Goal: Check status: Check status

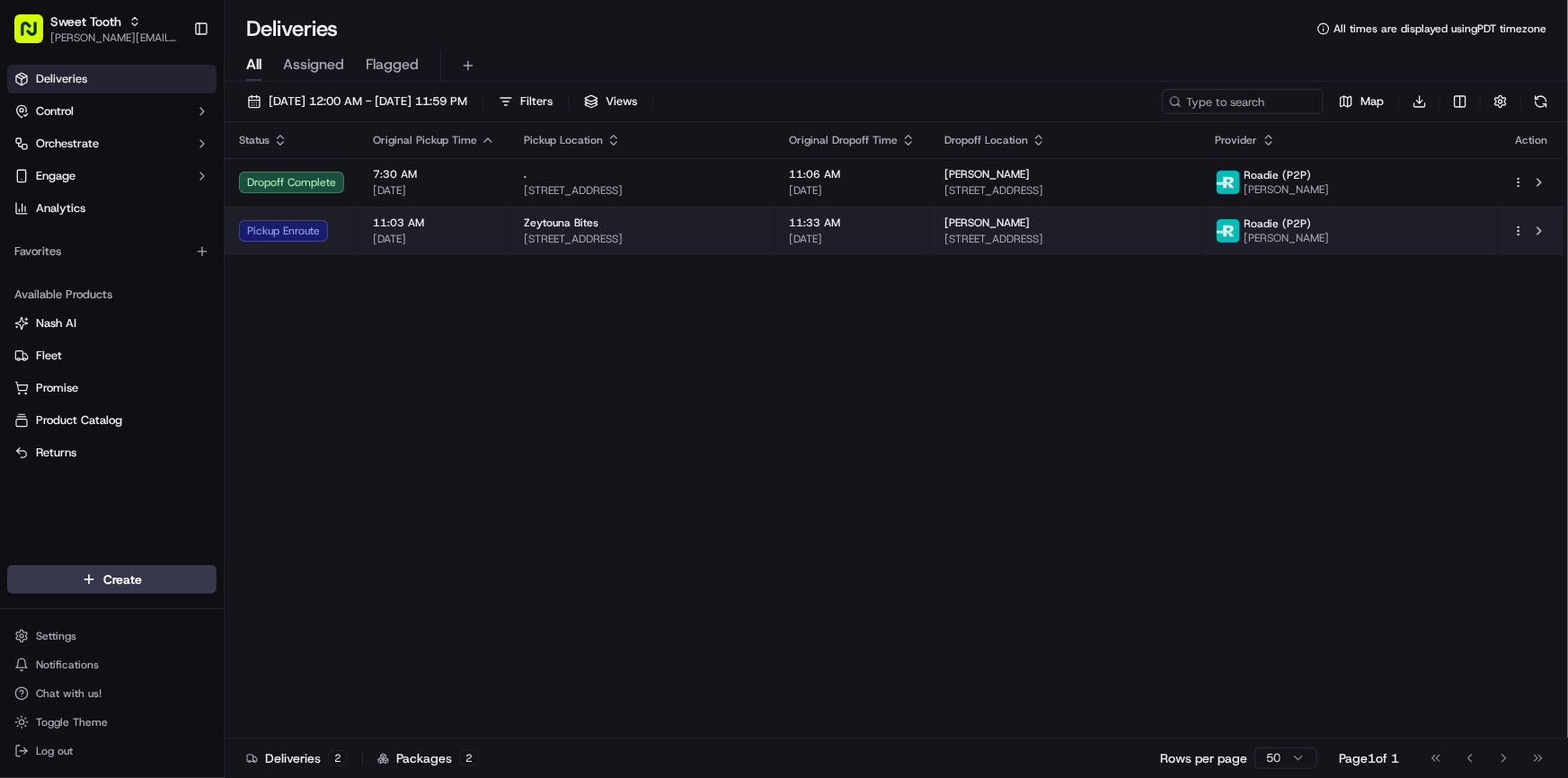
click at [342, 230] on td "Pickup Enroute" at bounding box center [291, 230] width 134 height 49
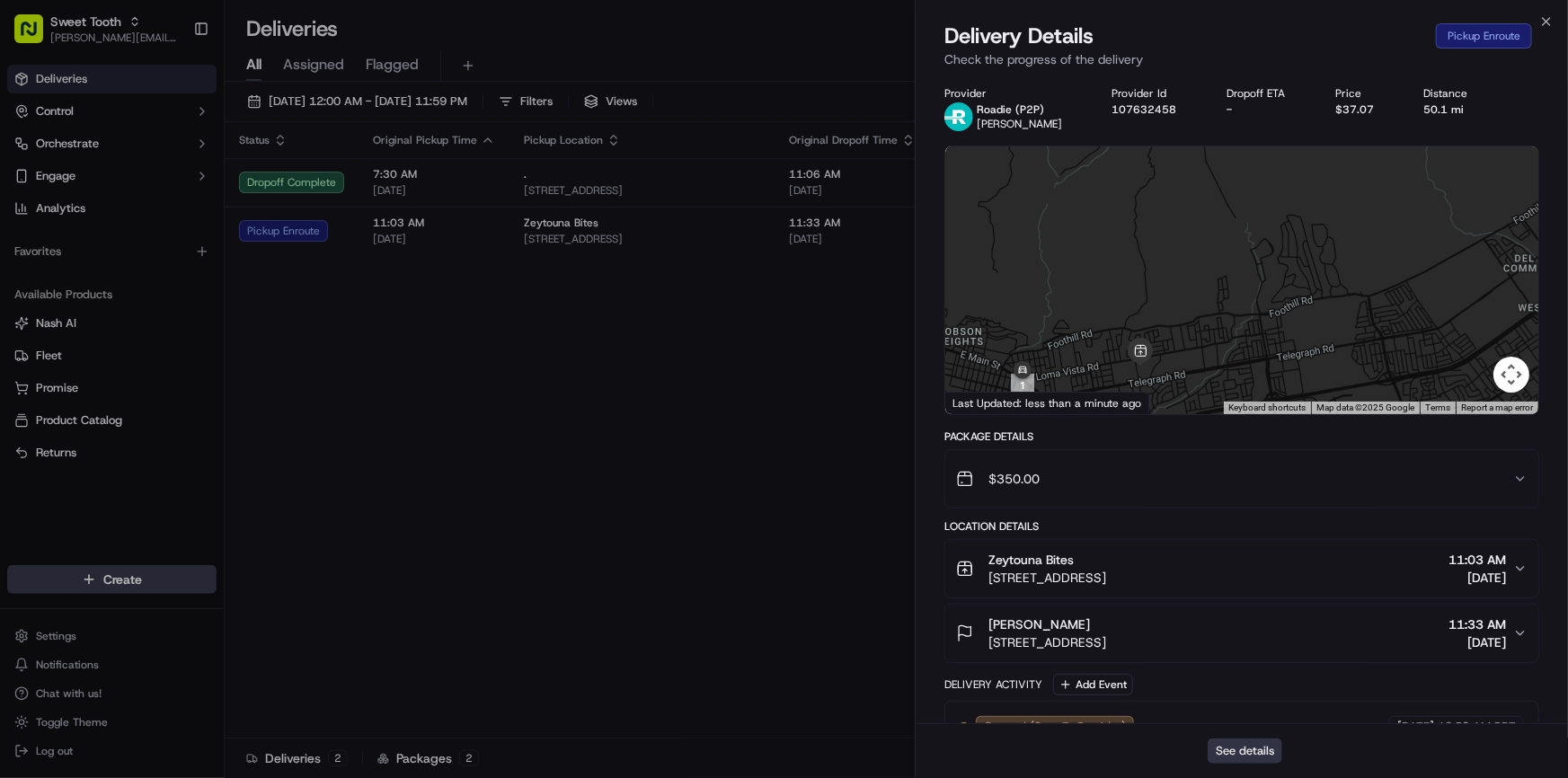
click at [1257, 755] on button "See details" at bounding box center [1245, 751] width 75 height 25
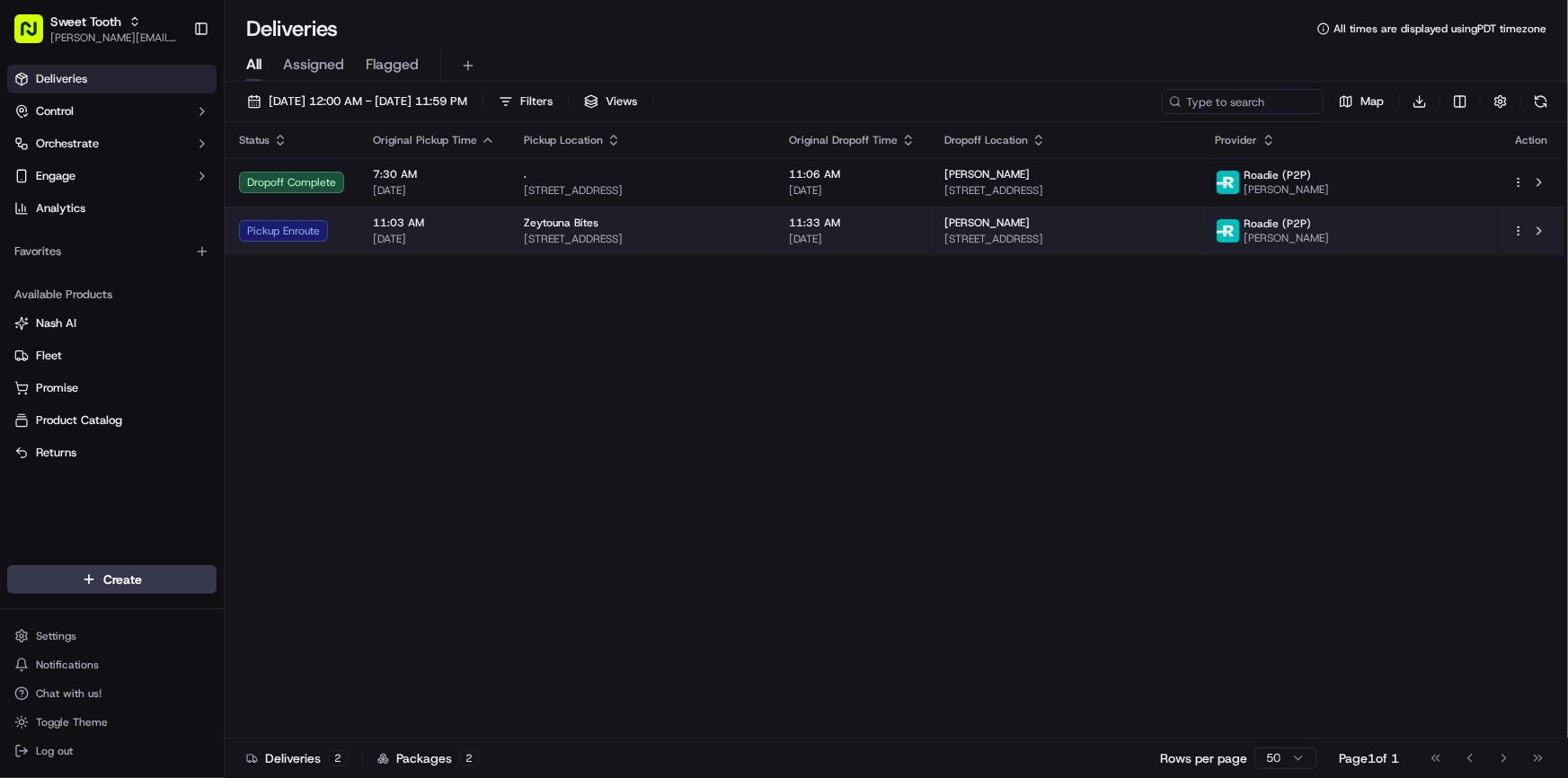
click at [760, 230] on div "Zeytouna Bites [STREET_ADDRESS]" at bounding box center [641, 230] width 236 height 31
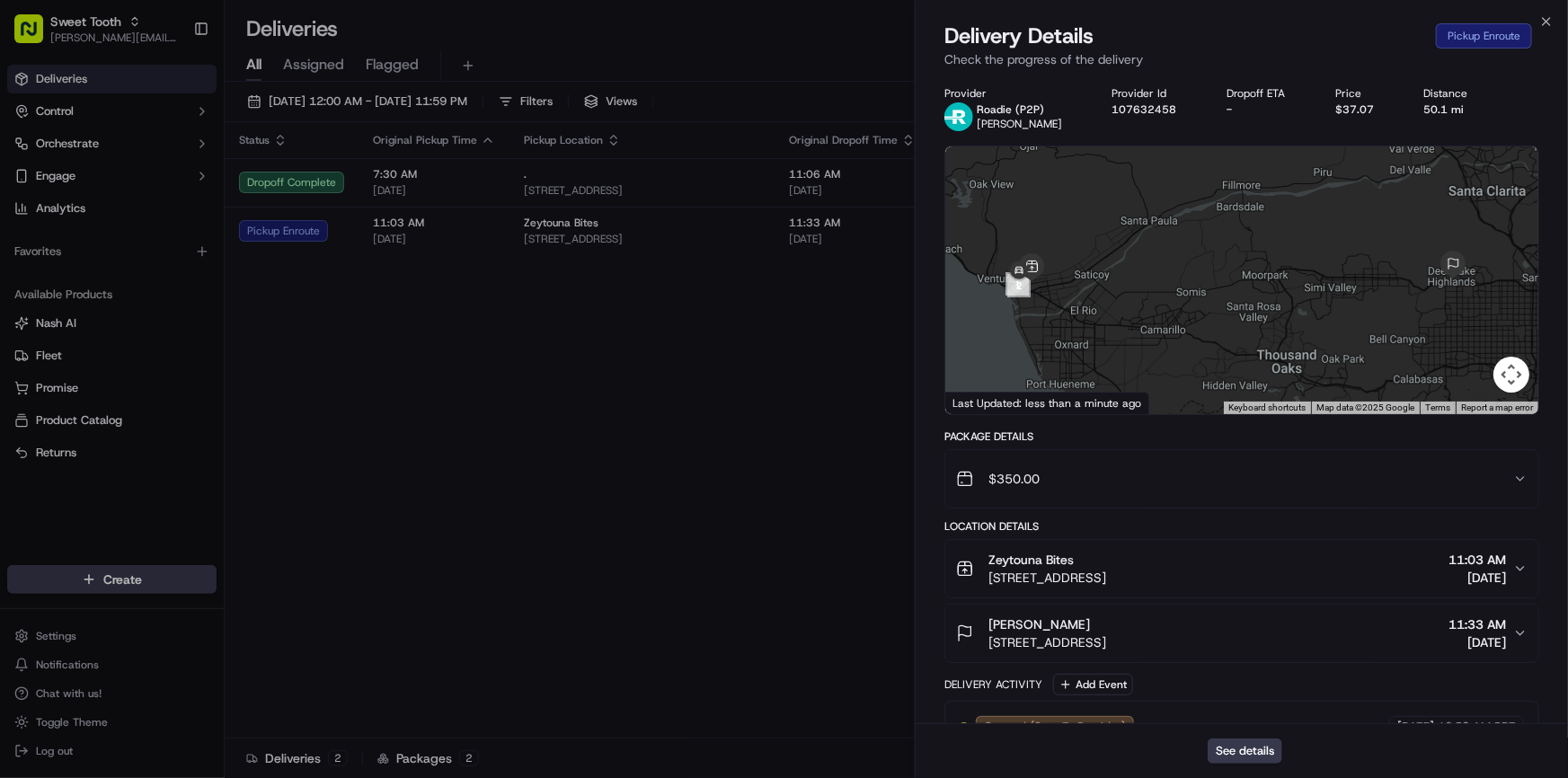
drag, startPoint x: 1083, startPoint y: 275, endPoint x: 1201, endPoint y: 274, distance: 118.0
click at [1201, 274] on div at bounding box center [1242, 280] width 593 height 267
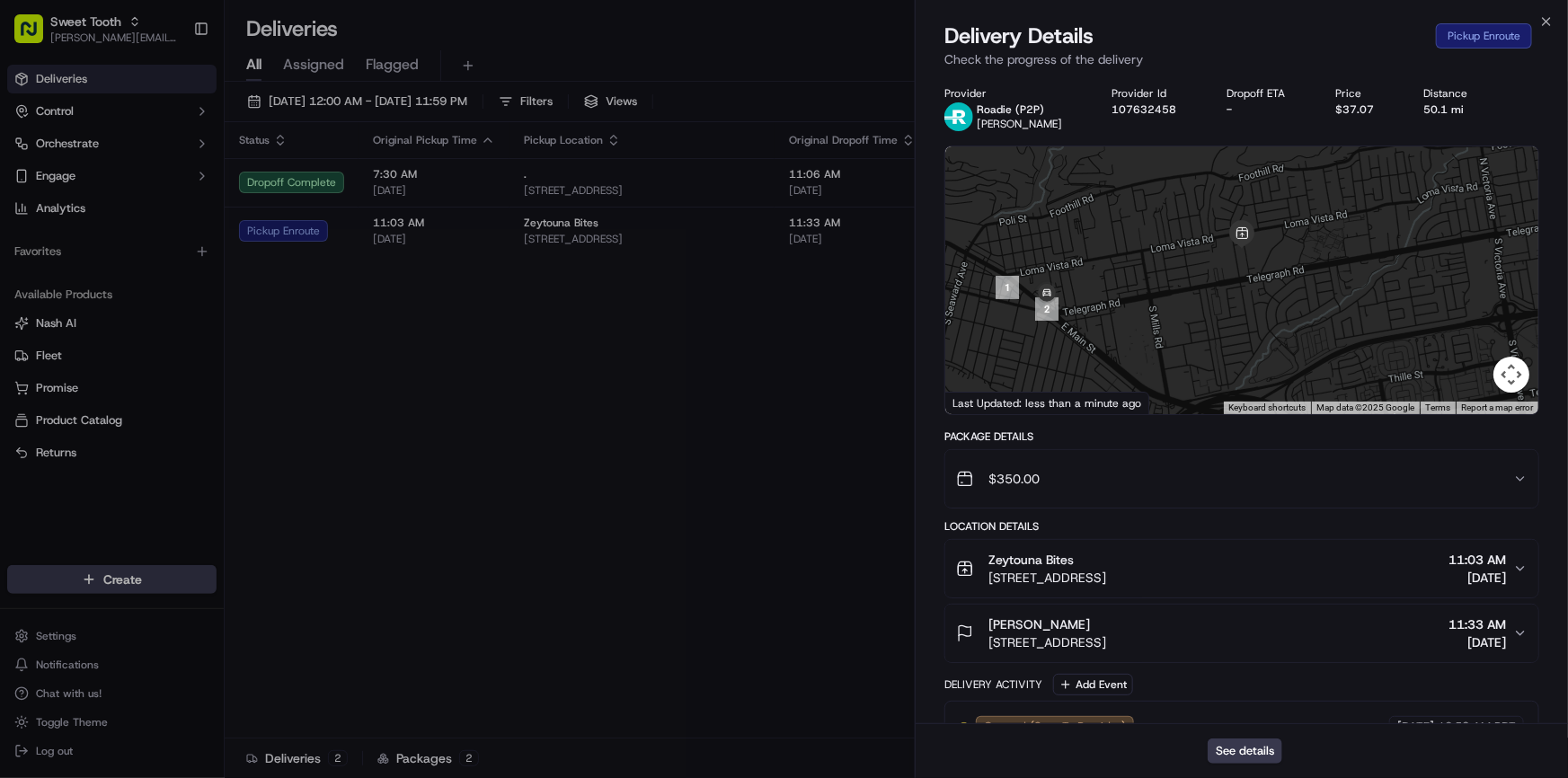
drag, startPoint x: 1217, startPoint y: 276, endPoint x: 1171, endPoint y: 297, distance: 50.6
click at [1171, 297] on div at bounding box center [1242, 280] width 593 height 267
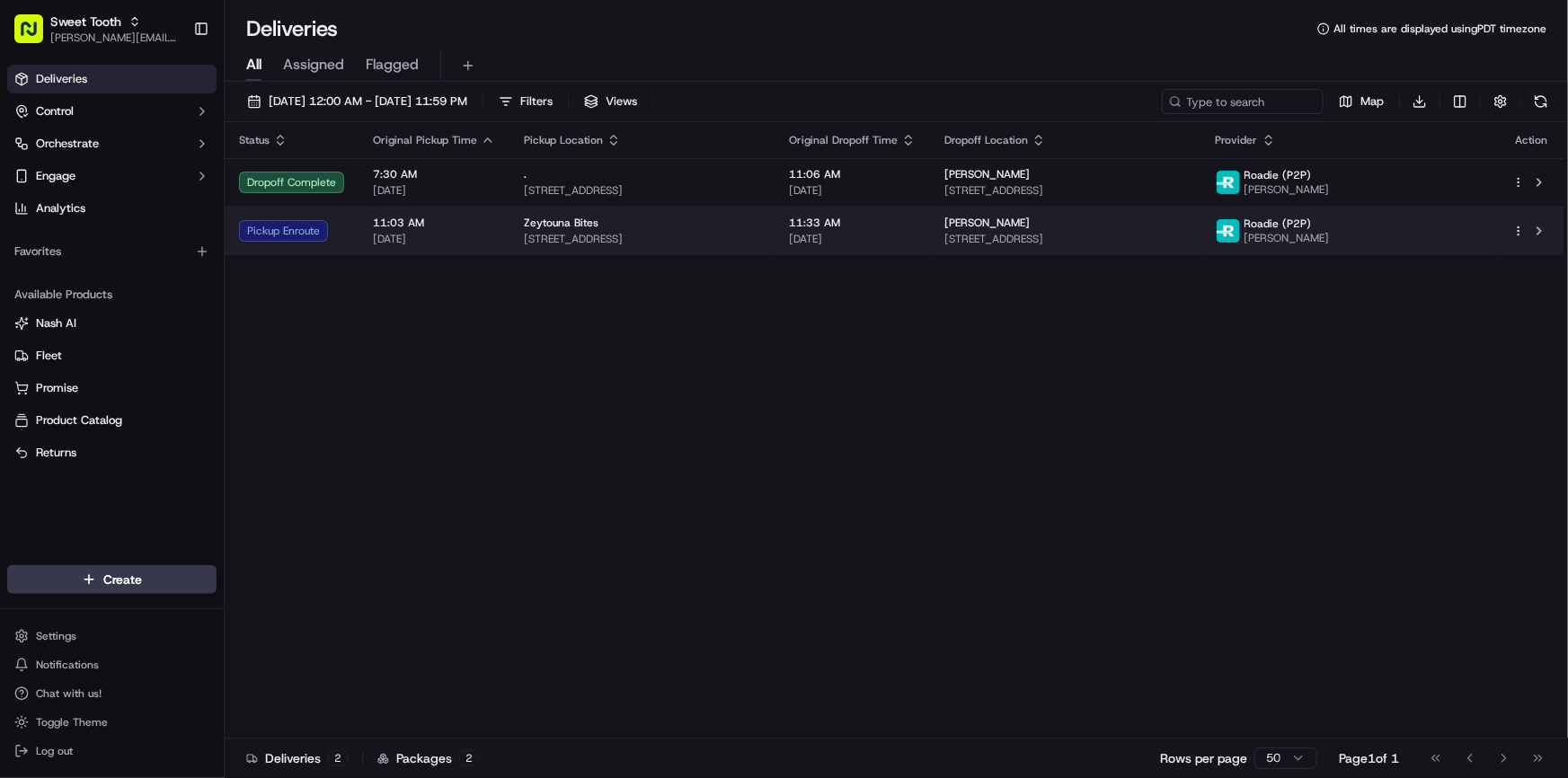
click at [880, 249] on td "11:33 AM [DATE]" at bounding box center [853, 230] width 156 height 49
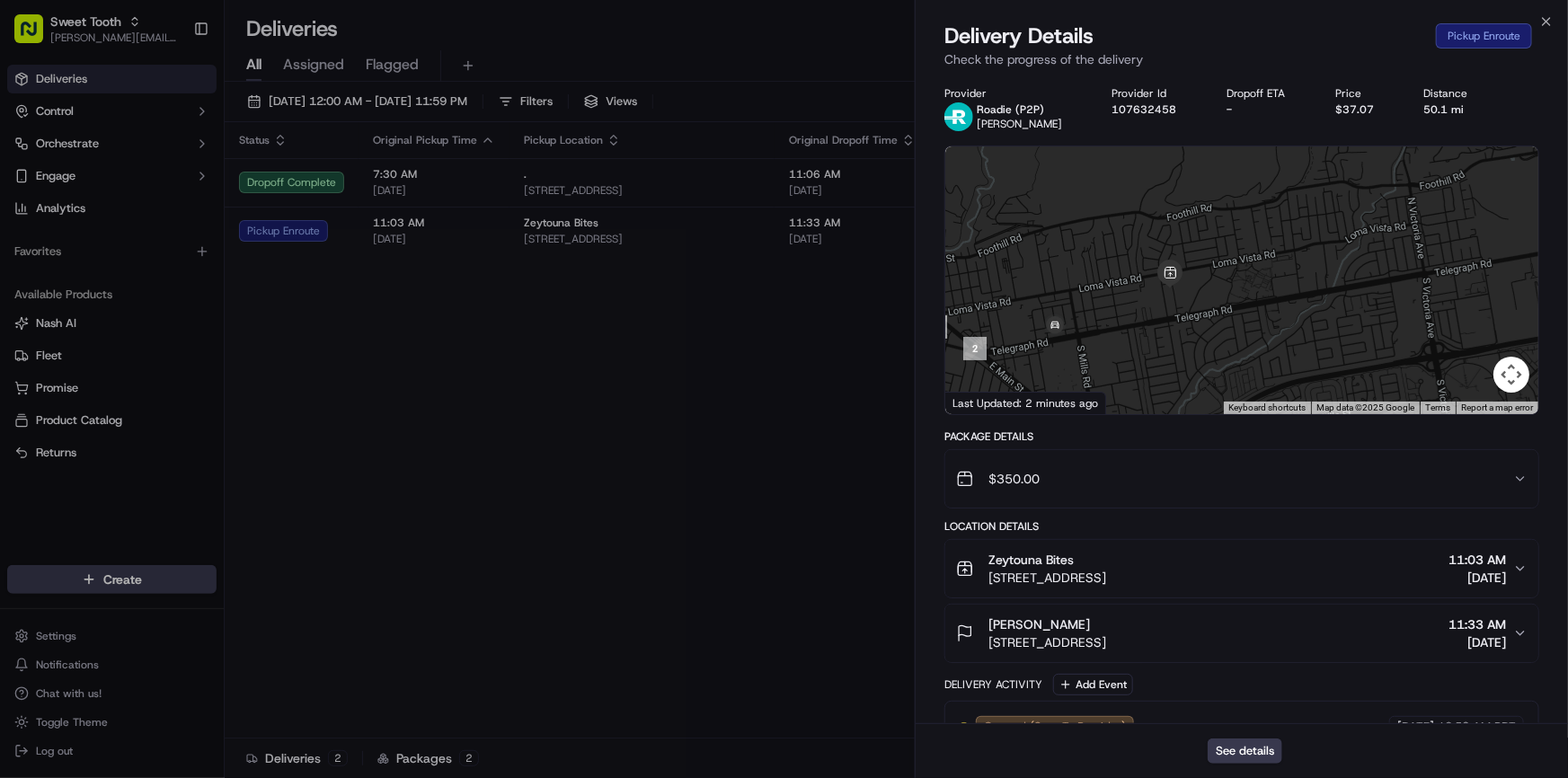
drag, startPoint x: 1127, startPoint y: 296, endPoint x: 1172, endPoint y: 304, distance: 45.7
click at [1172, 304] on div at bounding box center [1242, 280] width 593 height 267
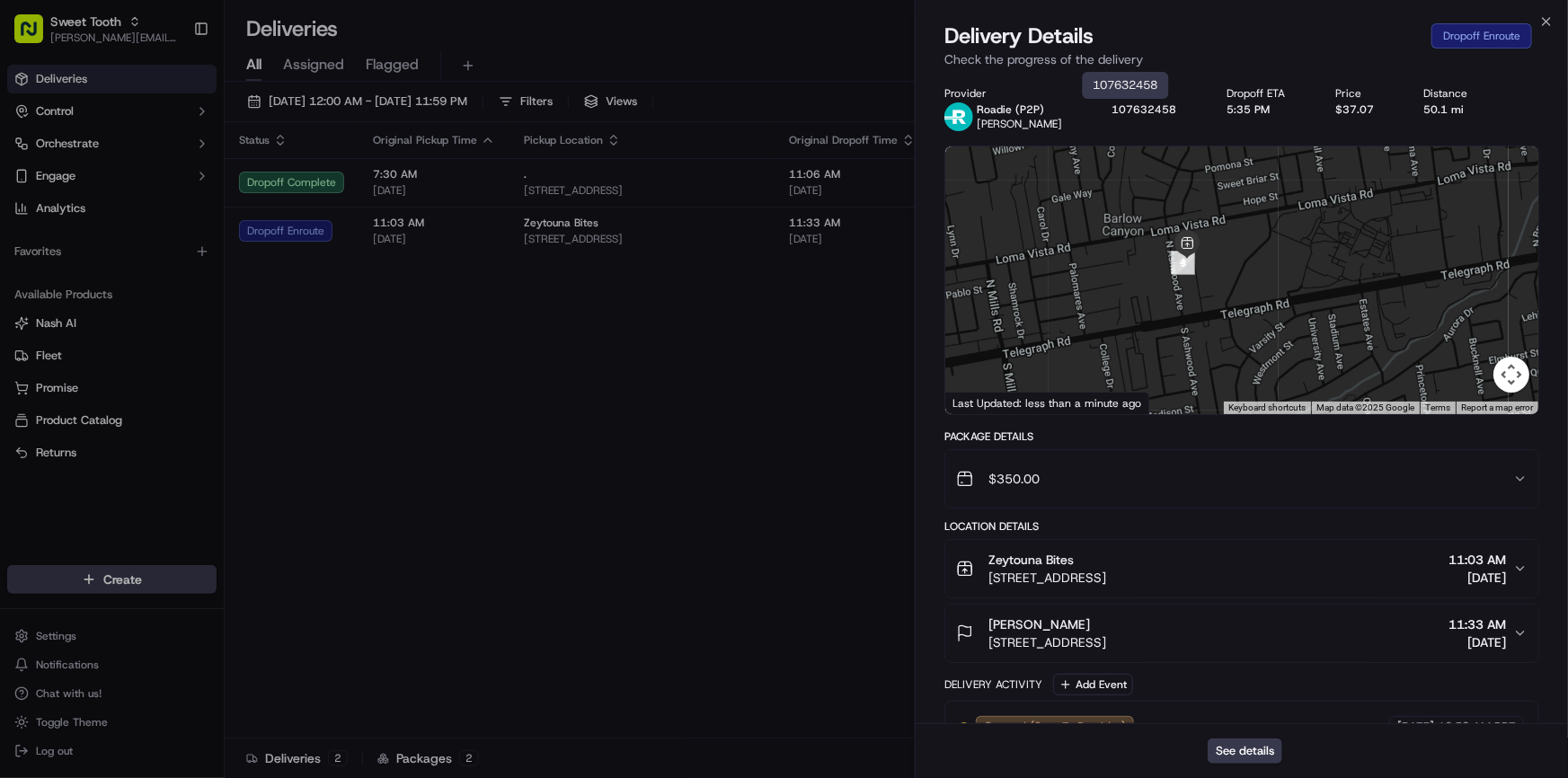
drag, startPoint x: 1256, startPoint y: 280, endPoint x: 1188, endPoint y: 284, distance: 68.1
click at [1195, 284] on div at bounding box center [1242, 280] width 593 height 267
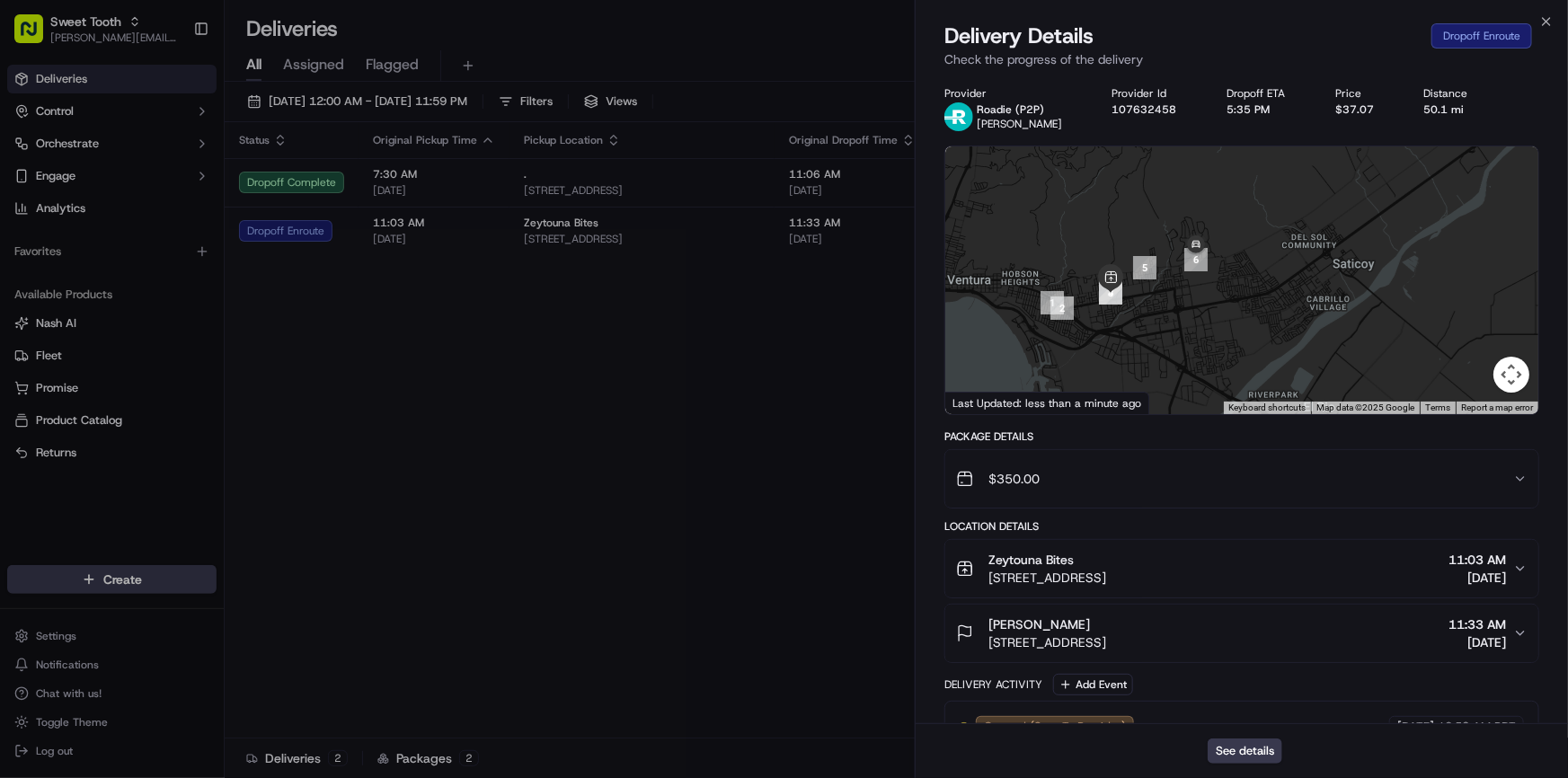
click at [1166, 313] on div at bounding box center [1242, 280] width 593 height 267
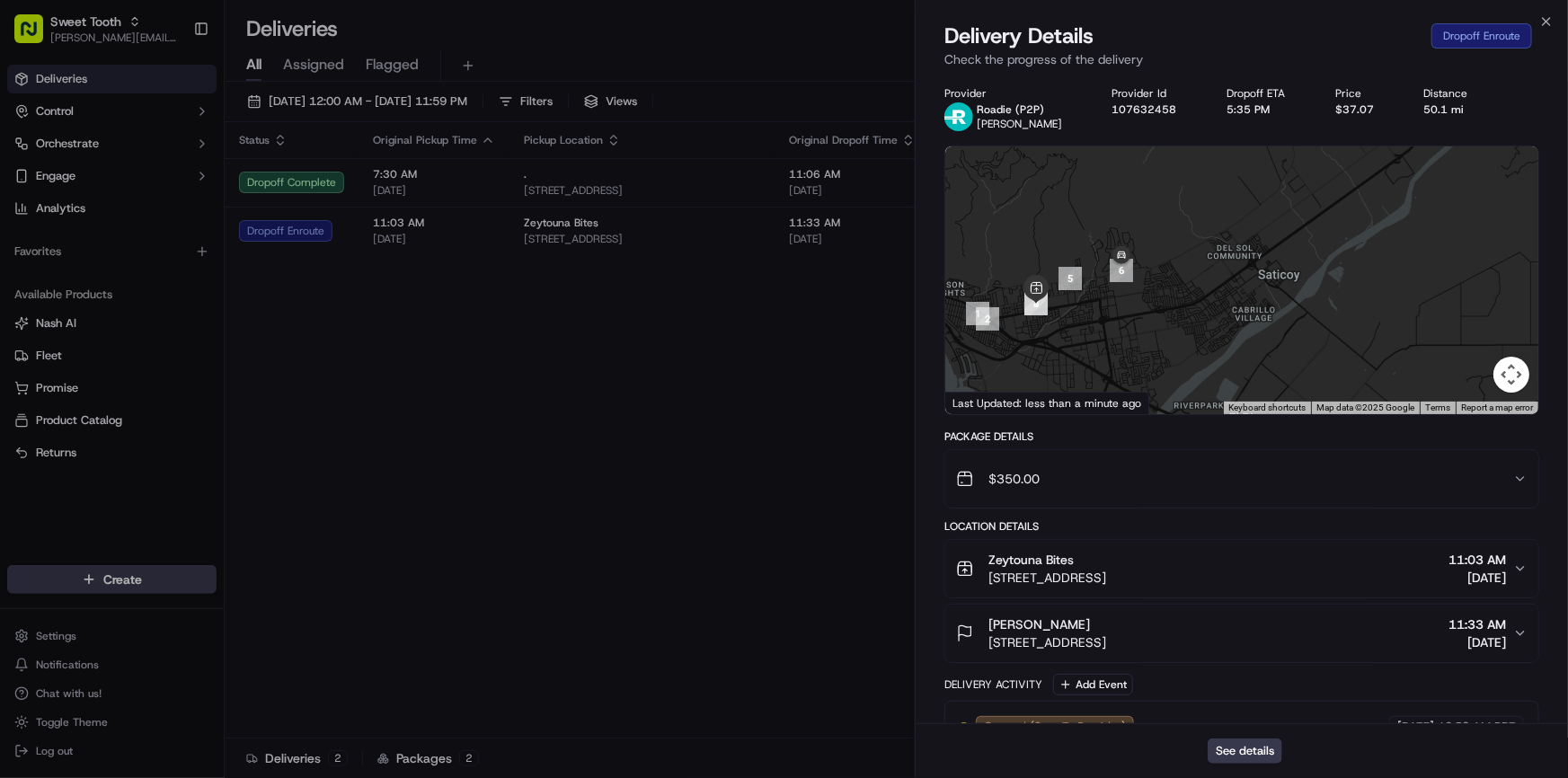
drag, startPoint x: 1228, startPoint y: 313, endPoint x: 1189, endPoint y: 314, distance: 39.0
click at [1192, 314] on div at bounding box center [1242, 280] width 593 height 267
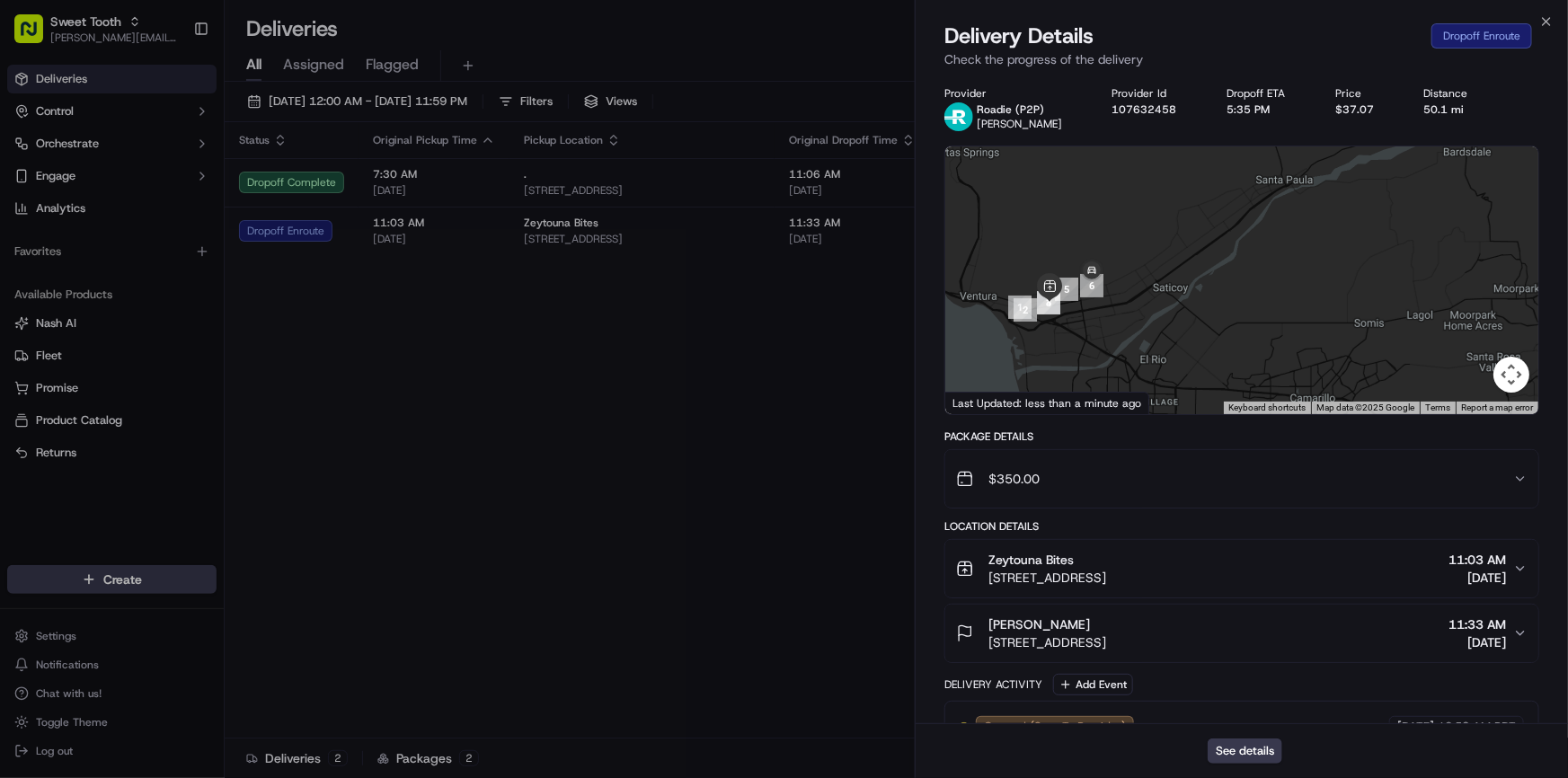
drag, startPoint x: 1195, startPoint y: 340, endPoint x: 1150, endPoint y: 355, distance: 47.4
click at [1153, 354] on div at bounding box center [1242, 280] width 593 height 267
